Goal: Task Accomplishment & Management: Use online tool/utility

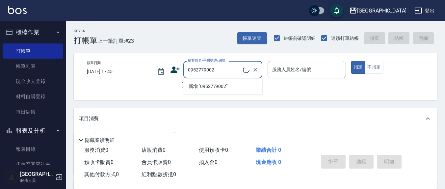
type input "[PERSON_NAME]/0952779002/MO0080"
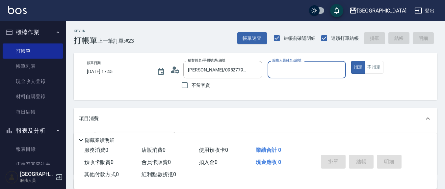
click at [292, 69] on input "服務人員姓名/編號" at bounding box center [306, 70] width 72 height 12
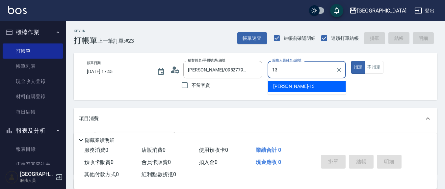
type input "13"
type button "true"
type input "[PERSON_NAME]-13"
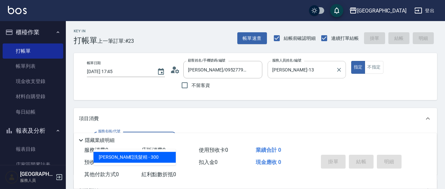
type input "歐娜洗髮精(210)"
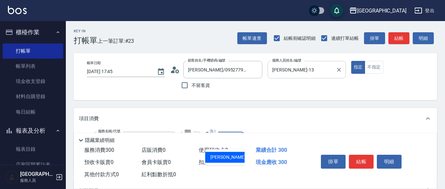
type input "[PERSON_NAME]-21"
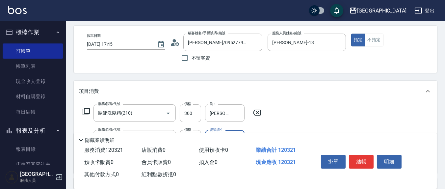
scroll to position [68, 0]
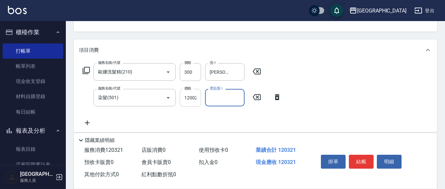
click at [185, 100] on input "120021" at bounding box center [190, 98] width 21 height 18
type input "1200"
type input "[PERSON_NAME]-21"
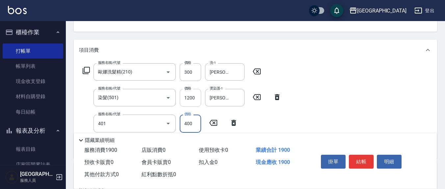
type input "剪髮(401)"
type input "350"
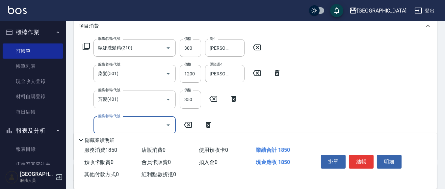
scroll to position [137, 0]
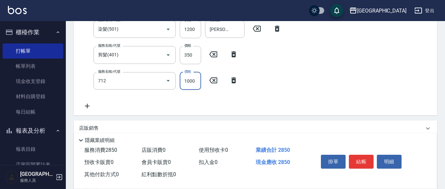
type input "[DEMOGRAPHIC_DATA]蘭洋甘菊1000(712)"
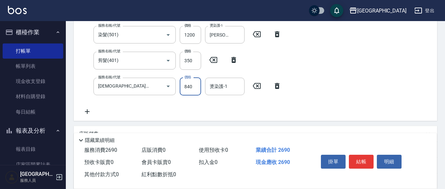
type input "840"
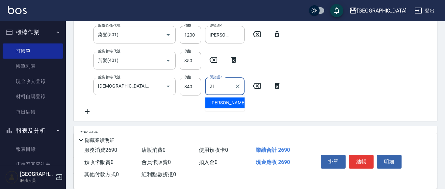
type input "21"
click at [285, 104] on div "服務名稱/代號 [PERSON_NAME]洗髮精(210) 服務名稱/代號 價格 300 價格 洗-1 [PERSON_NAME]-21 洗-1 服務名稱/代…" at bounding box center [255, 59] width 363 height 123
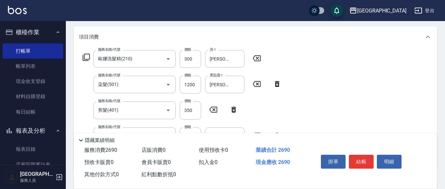
scroll to position [63, 0]
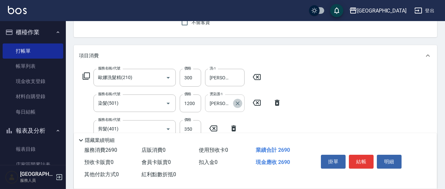
click at [235, 103] on icon "Clear" at bounding box center [237, 103] width 7 height 7
type input "[PERSON_NAME]-3"
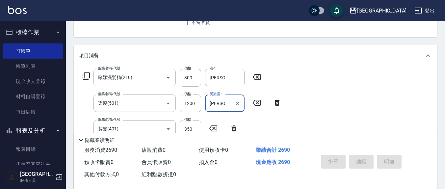
type input "[DATE] 19:23"
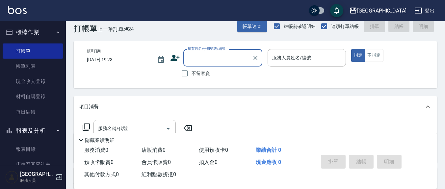
scroll to position [0, 0]
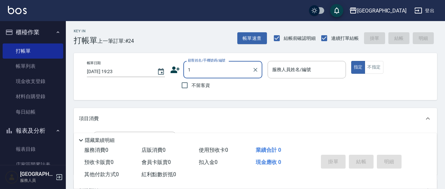
type input "13"
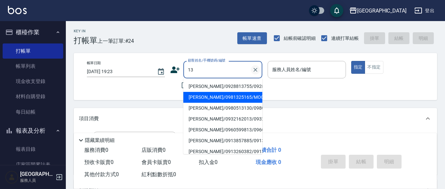
click at [255, 73] on button "Clear" at bounding box center [255, 69] width 9 height 9
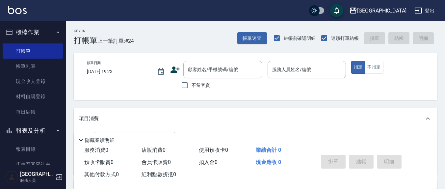
click at [155, 96] on div "帳單日期 [DATE] 19:23 顧客姓名/手機號碼/編號 顧客姓名/手機號碼/編號 不留客資 服務人員姓名/編號 服務人員姓名/編號 指定 不指定" at bounding box center [255, 76] width 363 height 47
click at [182, 87] on input "不留客資" at bounding box center [185, 85] width 14 height 14
checkbox input "true"
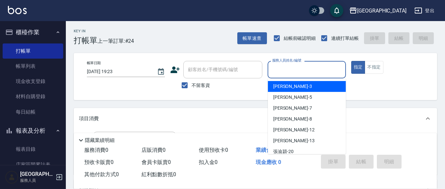
click at [286, 72] on input "服務人員姓名/編號" at bounding box center [306, 70] width 72 height 12
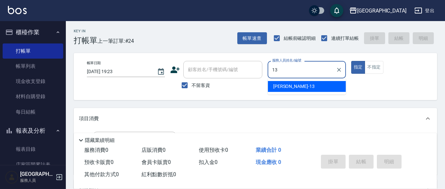
type input "[PERSON_NAME]-13"
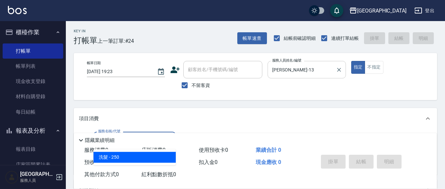
type input "洗髮(201)"
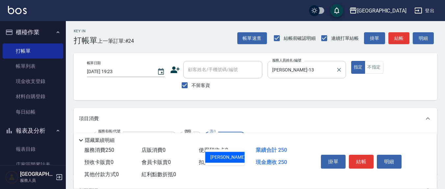
type input "[PERSON_NAME]-8"
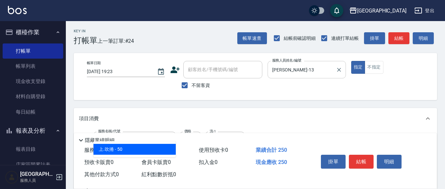
type input "上.吹捲(602)"
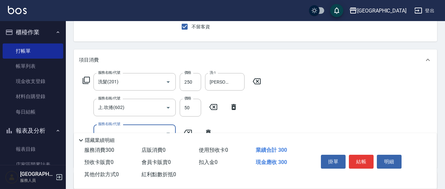
scroll to position [77, 0]
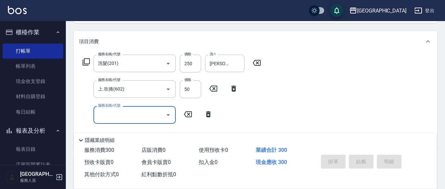
type input "[DATE] 19:24"
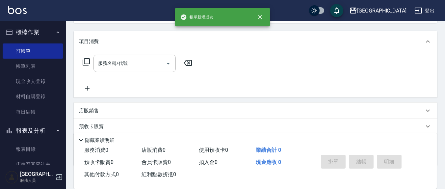
scroll to position [0, 0]
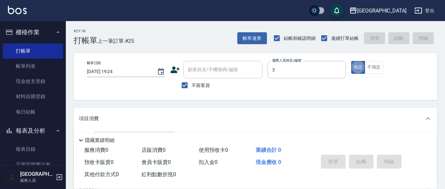
type input "[PERSON_NAME]-3"
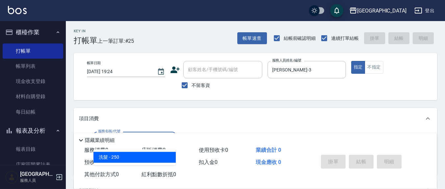
type input "洗髮(201)"
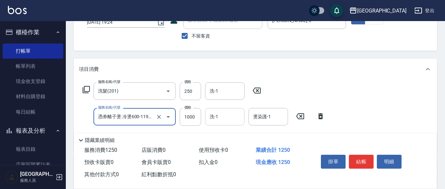
scroll to position [68, 0]
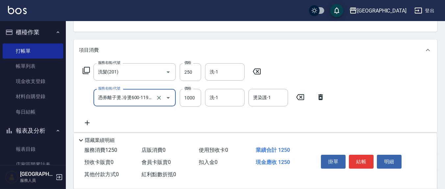
type input "憑券離子燙.冷燙600-1198(303)"
click at [320, 97] on icon at bounding box center [320, 97] width 16 height 8
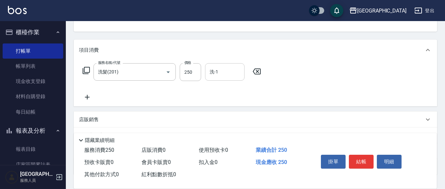
click at [220, 73] on input "洗-1" at bounding box center [225, 72] width 34 height 12
type input "[PERSON_NAME]-8"
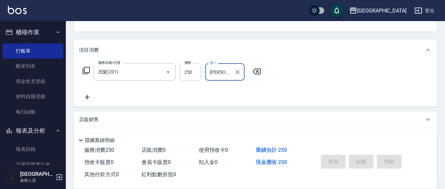
type input "[DATE] 19:25"
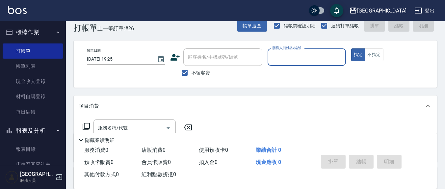
scroll to position [0, 0]
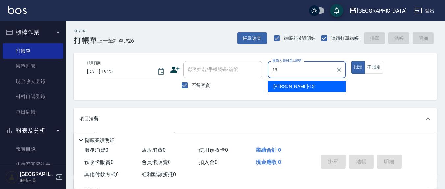
type input "[PERSON_NAME]-13"
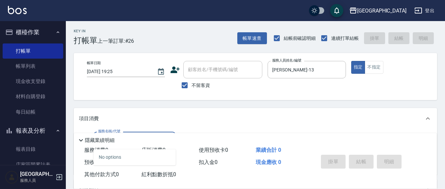
type input "4"
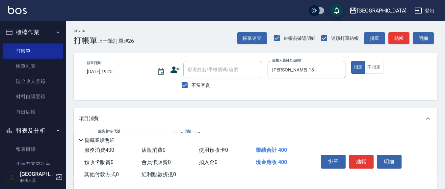
type input "剪髮(401)"
type input "300"
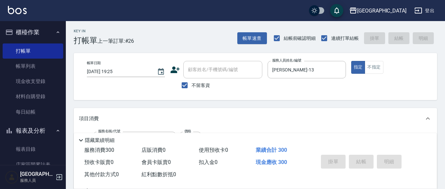
type input "[DATE] 19:26"
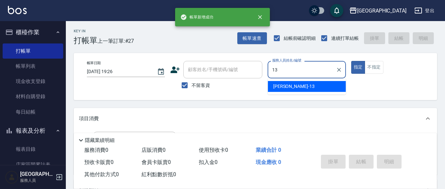
type input "[PERSON_NAME]-13"
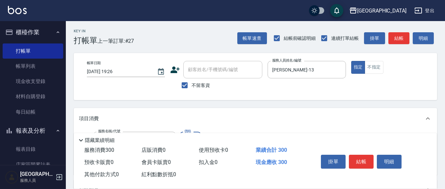
type input "歐娜洗髮精(210)"
type input "[PERSON_NAME]-3"
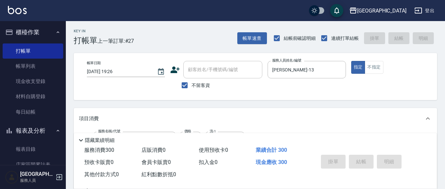
type input "[DATE] 19:27"
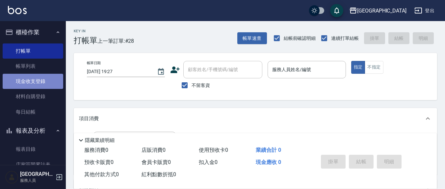
click at [36, 88] on link "現金收支登錄" at bounding box center [33, 81] width 61 height 15
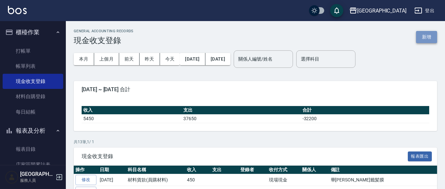
click at [429, 38] on button "新增" at bounding box center [426, 37] width 21 height 12
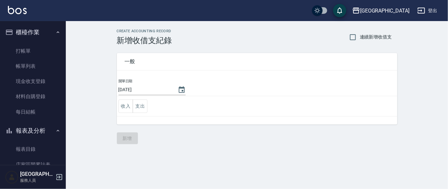
click at [367, 32] on label "連續新增收借支" at bounding box center [369, 37] width 46 height 14
click at [360, 32] on input "連續新增收借支" at bounding box center [353, 37] width 14 height 14
checkbox input "true"
click at [147, 112] on td "收入 支出" at bounding box center [257, 106] width 280 height 20
click at [146, 109] on button "支出" at bounding box center [140, 105] width 15 height 13
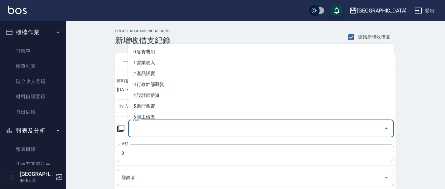
click at [148, 129] on input "科目" at bounding box center [256, 129] width 250 height 12
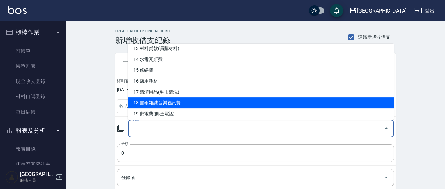
scroll to position [137, 0]
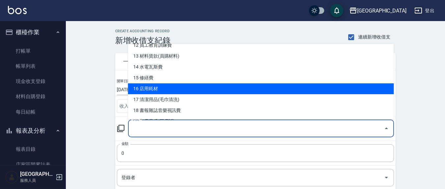
drag, startPoint x: 173, startPoint y: 102, endPoint x: 174, endPoint y: 88, distance: 14.2
click at [174, 88] on ul "0 售貨費用 1 營業收入 2 產品販賣 3 行政幹部薪資 4 設計師薪資 5 助理薪資 6 員工借支 7 業績獎金 8 伙食費 9 勞健保勞退費 10 房屋…" at bounding box center [261, 82] width 266 height 76
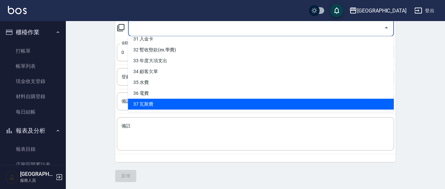
scroll to position [273, 0]
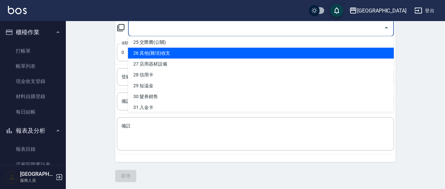
click at [153, 50] on li "26 其他(雜項)收支" at bounding box center [261, 53] width 266 height 11
type input "26 其他(雜項)收支"
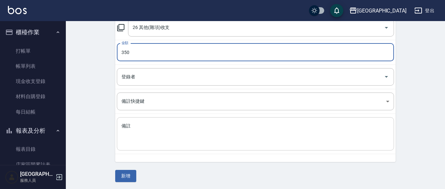
type input "350"
click at [147, 125] on textarea "備註" at bounding box center [255, 134] width 268 height 22
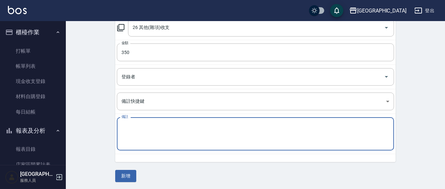
type textarea "e"
type textarea "買拖把350元"
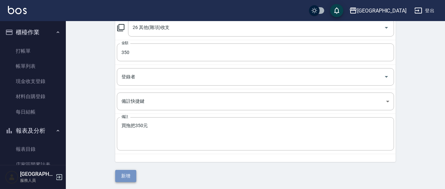
click at [130, 170] on button "新增" at bounding box center [125, 176] width 21 height 12
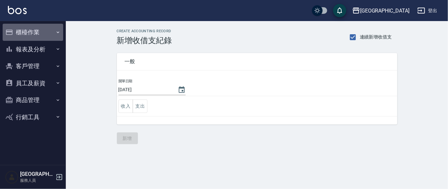
click at [61, 30] on button "櫃檯作業" at bounding box center [33, 32] width 61 height 17
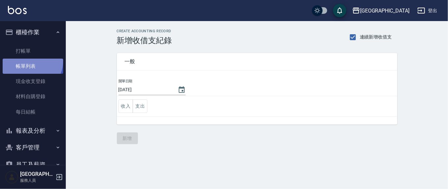
click at [28, 61] on link "帳單列表" at bounding box center [33, 66] width 61 height 15
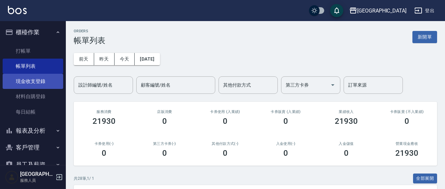
click at [35, 79] on link "現金收支登錄" at bounding box center [33, 81] width 61 height 15
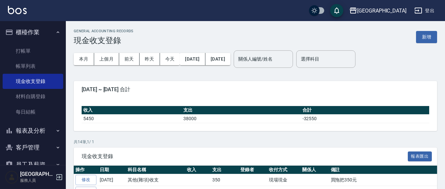
scroll to position [68, 0]
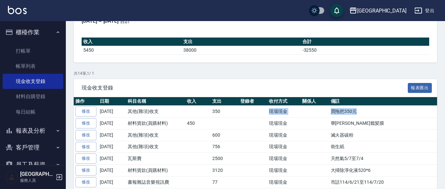
drag, startPoint x: 357, startPoint y: 111, endPoint x: 249, endPoint y: 108, distance: 108.3
click at [250, 108] on tr "修改 2025-08-17 其他(雜項)收支 350 現場現金 買拖把350元" at bounding box center [288, 112] width 428 height 12
click at [234, 106] on td "350" at bounding box center [225, 112] width 28 height 12
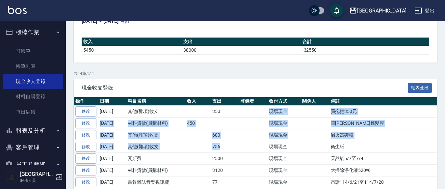
drag, startPoint x: 224, startPoint y: 109, endPoint x: 232, endPoint y: 148, distance: 40.3
click at [232, 148] on tbody "修改 2025-08-17 其他(雜項)收支 350 現場現金 買拖把350元 修改 2025-08-15 材料貨款(員購材料) 450 現場現金 華田光籤髪…" at bounding box center [288, 188] width 428 height 165
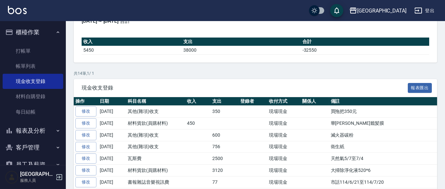
click at [235, 154] on td "2500" at bounding box center [225, 159] width 28 height 12
drag, startPoint x: 182, startPoint y: 123, endPoint x: 212, endPoint y: 127, distance: 30.5
click at [212, 127] on tr "修改 2025-08-15 材料貨款(員購材料) 450 現場現金 華田光籤髪膜" at bounding box center [288, 123] width 428 height 12
click at [212, 127] on td at bounding box center [225, 123] width 28 height 12
click at [35, 49] on link "打帳單" at bounding box center [33, 50] width 61 height 15
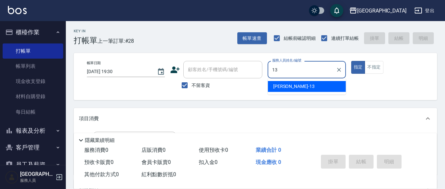
type input "13"
type button "true"
type input "[PERSON_NAME]-13"
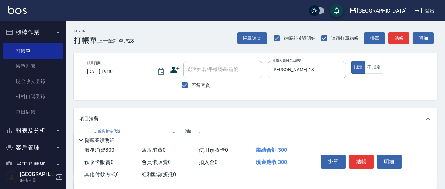
type input "歐娜洗髮精(210)"
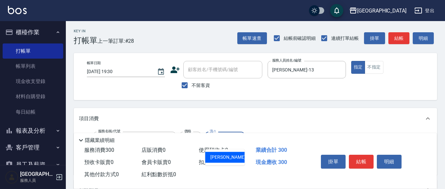
type input "[PERSON_NAME]-21"
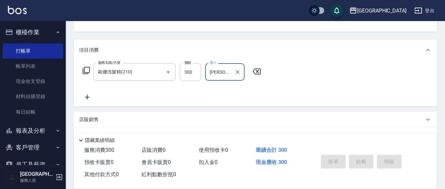
type input "2025/08/17 19:41"
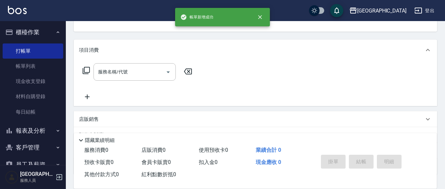
scroll to position [64, 0]
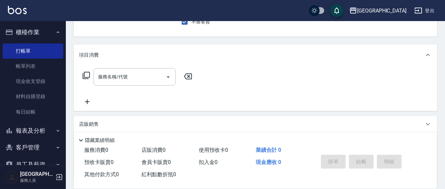
drag, startPoint x: 114, startPoint y: 142, endPoint x: 299, endPoint y: 85, distance: 194.2
click at [300, 84] on div "服務名稱/代號 服務名稱/代號" at bounding box center [255, 87] width 363 height 45
click at [33, 103] on link "材料自購登錄" at bounding box center [33, 96] width 61 height 15
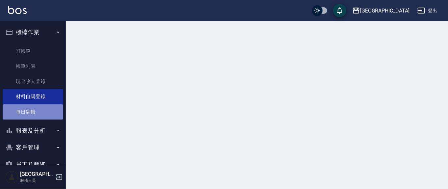
click at [39, 114] on link "每日結帳" at bounding box center [33, 111] width 61 height 15
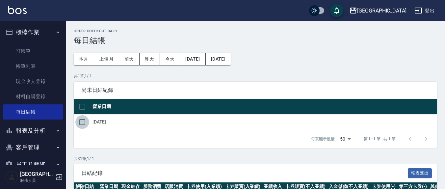
click at [82, 122] on input "checkbox" at bounding box center [82, 122] width 14 height 14
checkbox input "true"
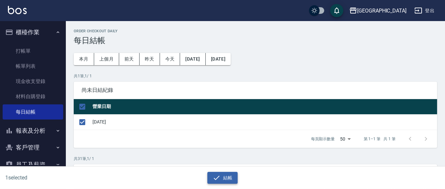
click at [228, 182] on button "結帳" at bounding box center [222, 178] width 31 height 12
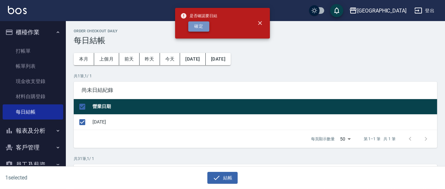
click at [189, 22] on button "確定" at bounding box center [198, 26] width 21 height 10
checkbox input "false"
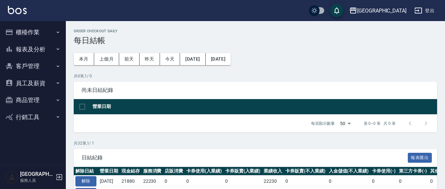
click at [30, 64] on button "客戶管理" at bounding box center [33, 66] width 61 height 17
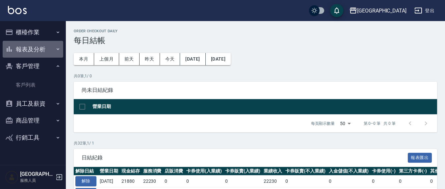
click at [32, 51] on button "報表及分析" at bounding box center [33, 49] width 61 height 17
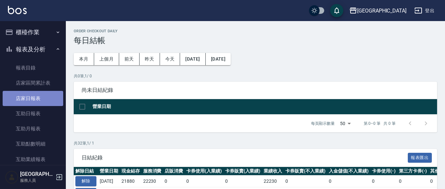
click at [39, 95] on link "店家日報表" at bounding box center [33, 98] width 61 height 15
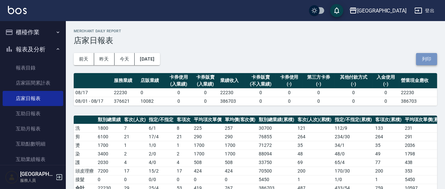
click at [423, 62] on button "列印" at bounding box center [426, 59] width 21 height 12
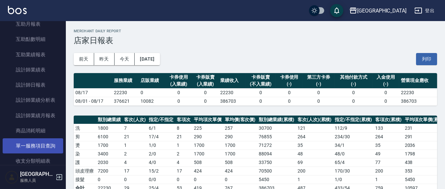
scroll to position [137, 0]
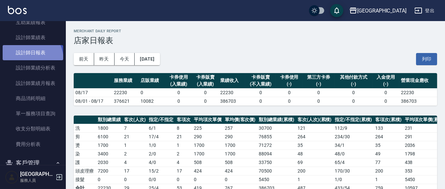
click at [25, 60] on link "設計師日報表" at bounding box center [33, 52] width 61 height 15
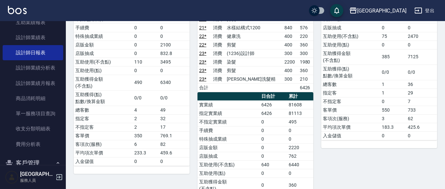
scroll to position [159, 0]
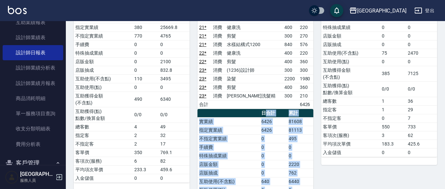
drag, startPoint x: 264, startPoint y: 103, endPoint x: 312, endPoint y: 137, distance: 58.5
click at [312, 143] on td "0" at bounding box center [300, 147] width 26 height 9
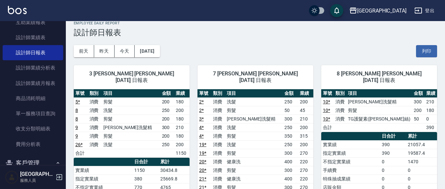
scroll to position [0, 0]
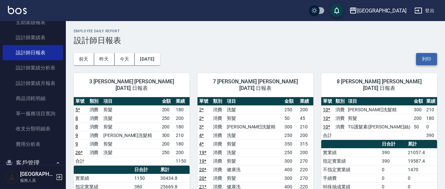
click at [426, 56] on button "列印" at bounding box center [426, 59] width 21 height 12
